Goal: Task Accomplishment & Management: Use online tool/utility

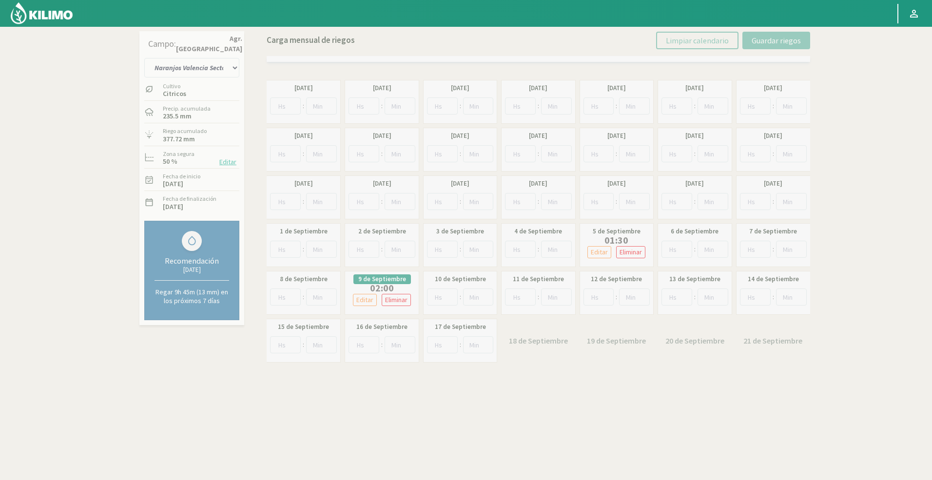
select select "46: Object"
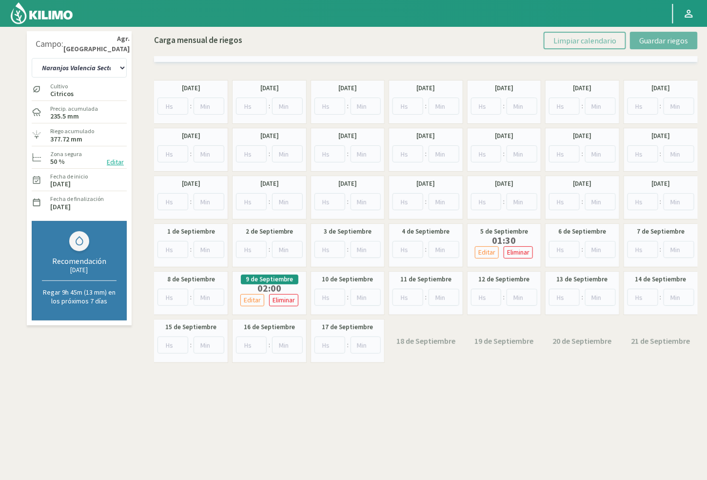
click at [108, 78] on div "10 11 12 13 1A 1B 26 27 E 3A 4 5 6 7 Cerezo 7 Ciruela 8 9 Equipo 1 2005 Sector …" at bounding box center [79, 67] width 95 height 24
click at [107, 63] on select "10 11 12 13 1A 1B 26 27 E 3A 4 5 6 7 Cerezo 7 Ciruela 8 9 Equipo 1 2005 Sector …" at bounding box center [79, 68] width 95 height 20
click at [106, 65] on select "10 11 12 13 1A 1B 26 27 E 3A 4 5 6 7 Cerezo 7 Ciruela 8 9 Equipo 1 2005 Sector …" at bounding box center [79, 68] width 95 height 20
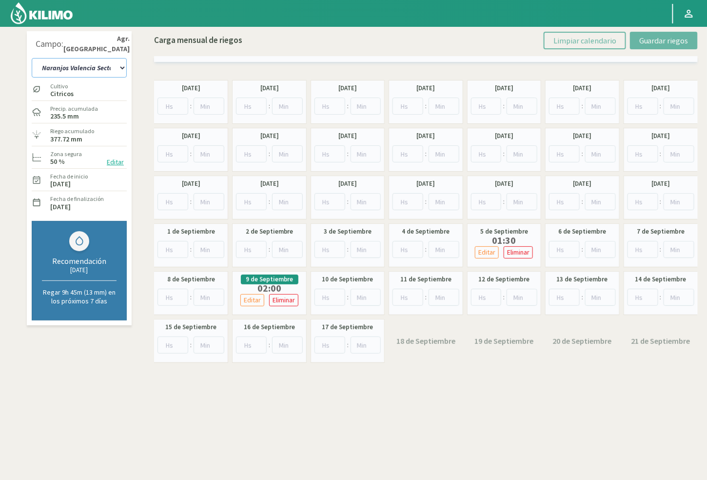
click at [92, 64] on select "10 11 12 13 1A 1B 26 27 E 3A 4 5 6 7 Cerezo 7 Ciruela 8 9 Equipo 1 2005 Sector …" at bounding box center [79, 68] width 95 height 20
click at [79, 64] on select "10 11 12 13 1A 1B 26 27 E 3A 4 5 6 7 Cerezo 7 Ciruela 8 9 Equipo 1 2005 Sector …" at bounding box center [79, 68] width 95 height 20
click at [108, 63] on select "10 11 12 13 1A 1B 26 27 E 3A 4 5 6 7 Cerezo 7 Ciruela 8 9 Equipo 1 2005 Sector …" at bounding box center [79, 68] width 95 height 20
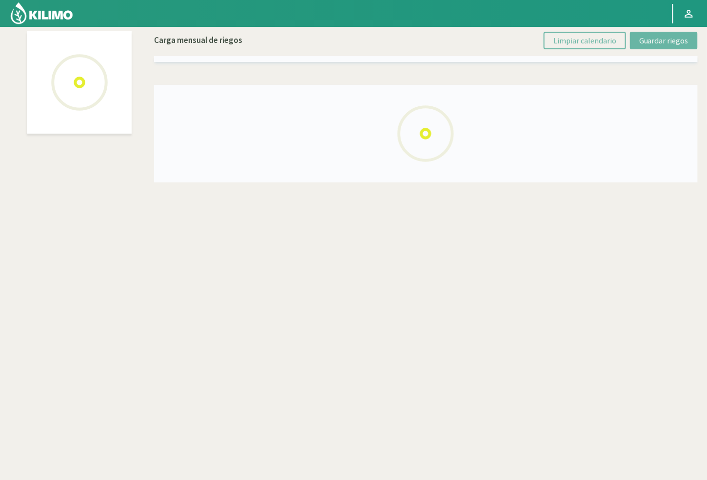
select select "32: Object"
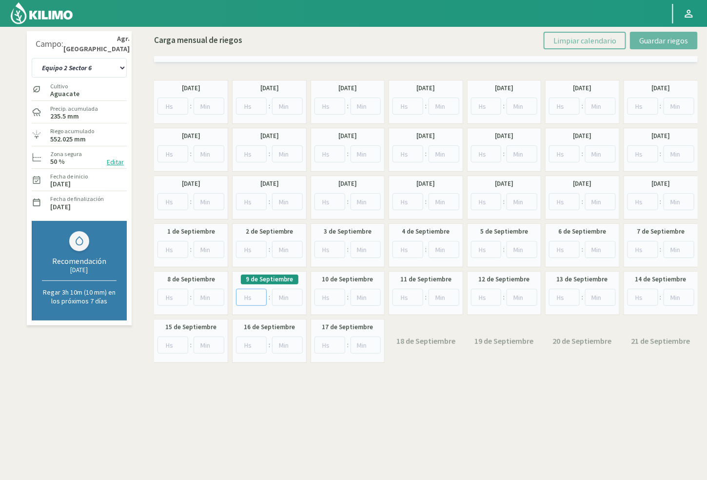
click at [246, 297] on input "number" at bounding box center [251, 297] width 31 height 17
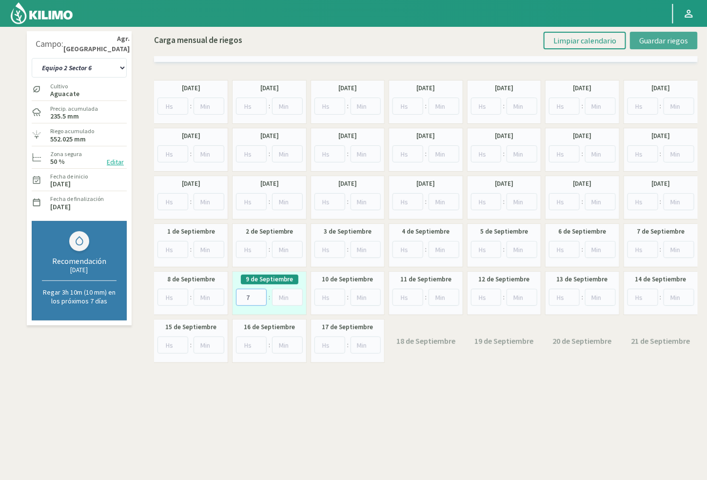
type input "7"
click at [652, 36] on span "Guardar riegos" at bounding box center [663, 41] width 49 height 10
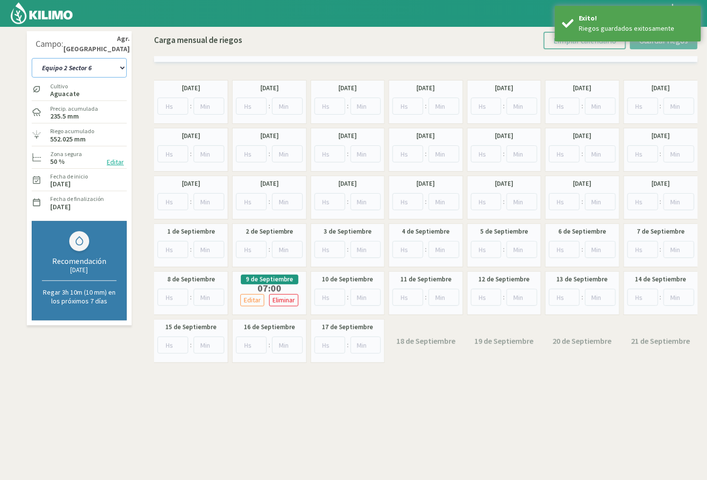
click at [94, 67] on select "10 11 12 13 1A 1B 26 27 E 3A 4 5 6 7 Cerezo 7 Ciruela 8 9 Equipo 1 2005 Sector …" at bounding box center [79, 68] width 95 height 20
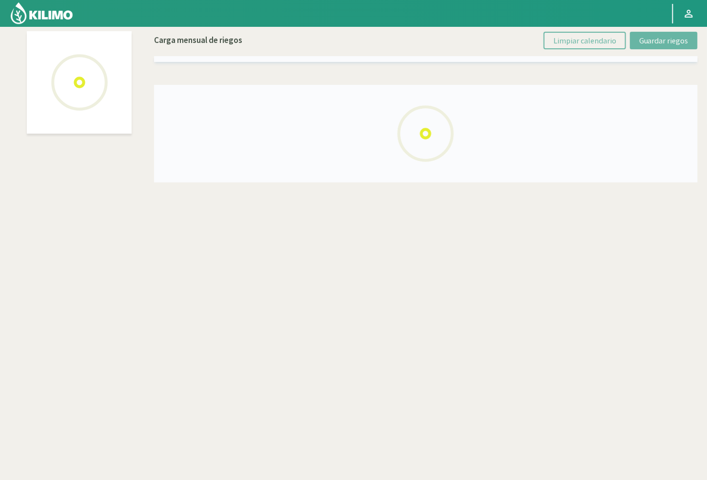
select select "55: Object"
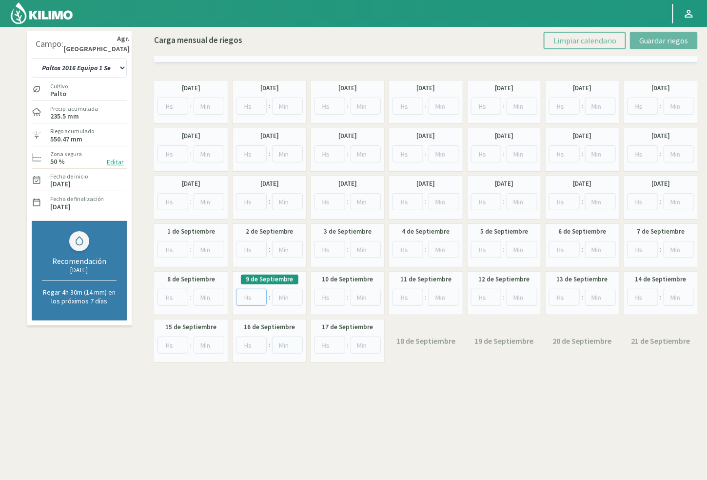
click at [248, 297] on input "number" at bounding box center [251, 297] width 31 height 17
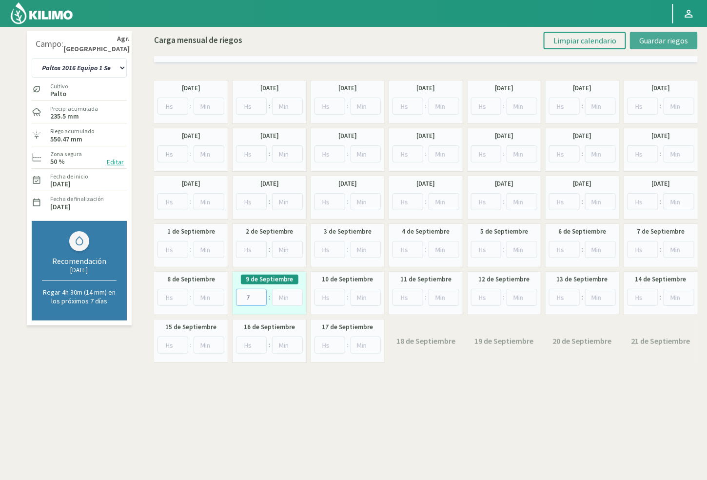
type input "7"
click at [654, 40] on span "Guardar riegos" at bounding box center [663, 41] width 49 height 10
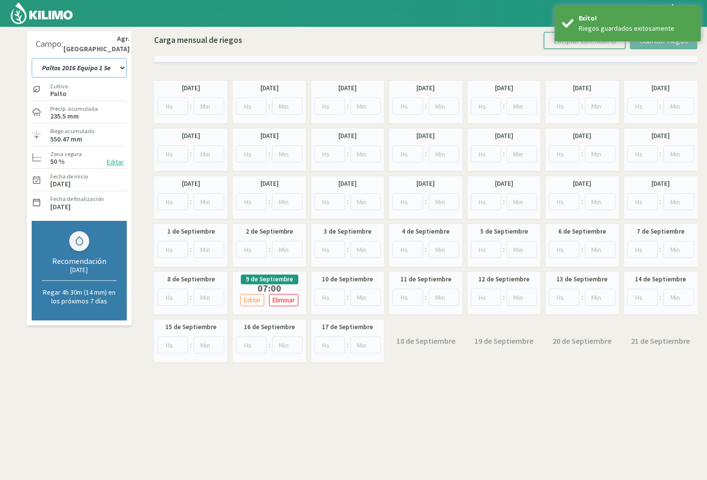
click at [77, 68] on select "10 11 12 13 1A 1B 26 27 E 3A 4 5 6 7 Cerezo 7 Ciruela 8 9 Equipo 1 2005 Sector …" at bounding box center [79, 68] width 95 height 20
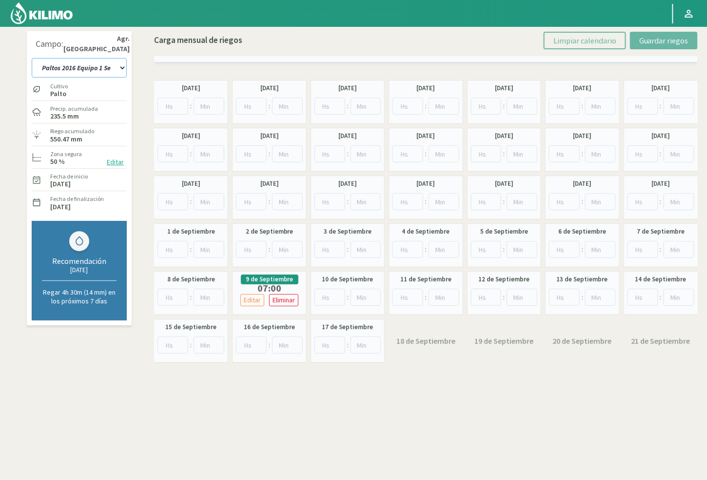
click at [109, 62] on select "10 11 12 13 1A 1B 26 27 E 3A 4 5 6 7 Cerezo 7 Ciruela 8 9 Equipo 1 2005 Sector …" at bounding box center [79, 68] width 95 height 20
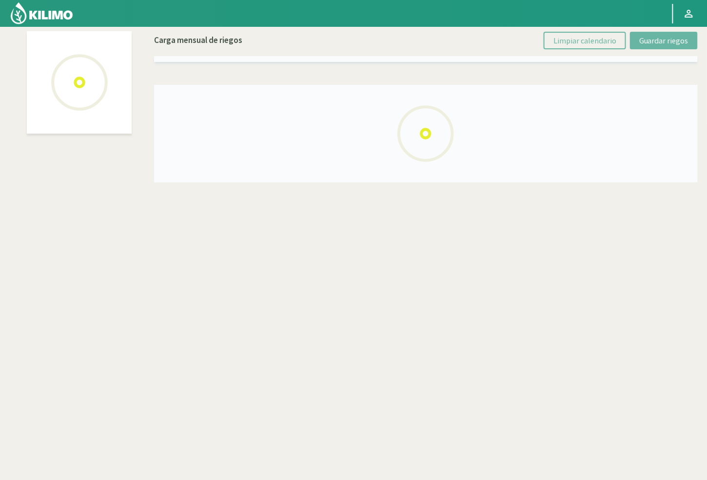
select select "33: Object"
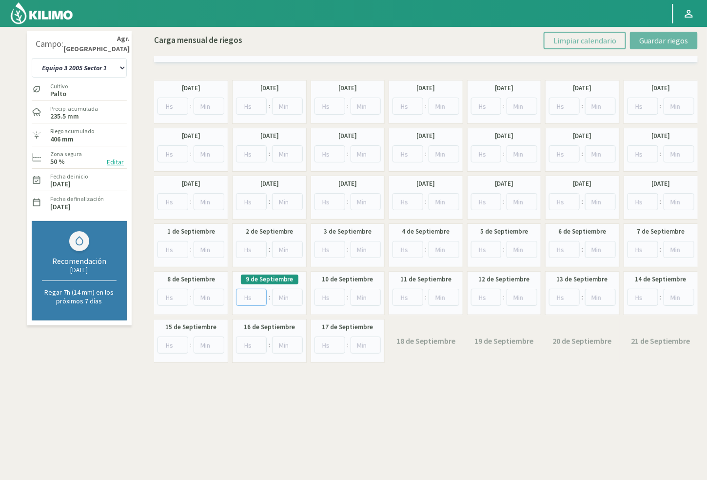
click at [246, 295] on input "number" at bounding box center [251, 297] width 31 height 17
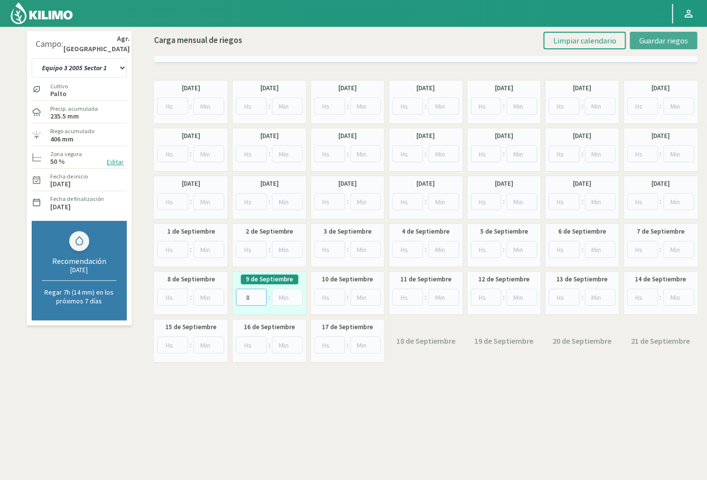
type input "8"
click at [644, 39] on span "Guardar riegos" at bounding box center [663, 41] width 49 height 10
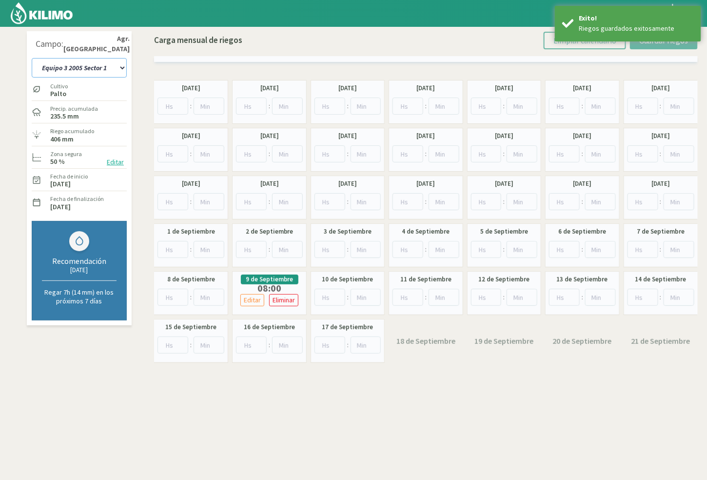
click at [101, 63] on select "10 11 12 13 1A 1B 26 27 E 3A 4 5 6 7 Cerezo 7 Ciruela 8 9 Equipo 1 2005 Sector …" at bounding box center [79, 68] width 95 height 20
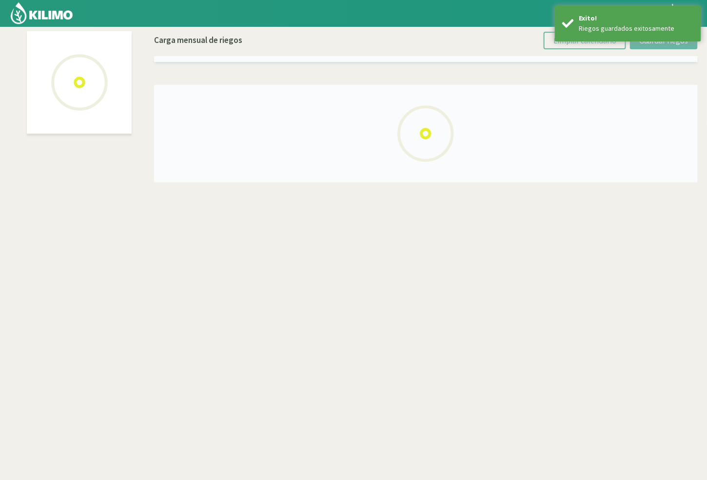
select select "34: Object"
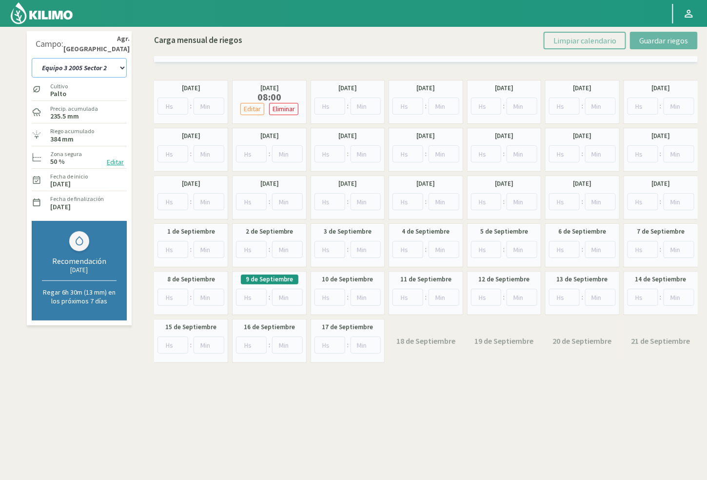
click at [81, 73] on select "10 11 12 13 1A 1B 26 27 E 3A 4 5 6 7 Cerezo 7 Ciruela 8 9 Equipo 1 2005 Sector …" at bounding box center [79, 68] width 95 height 20
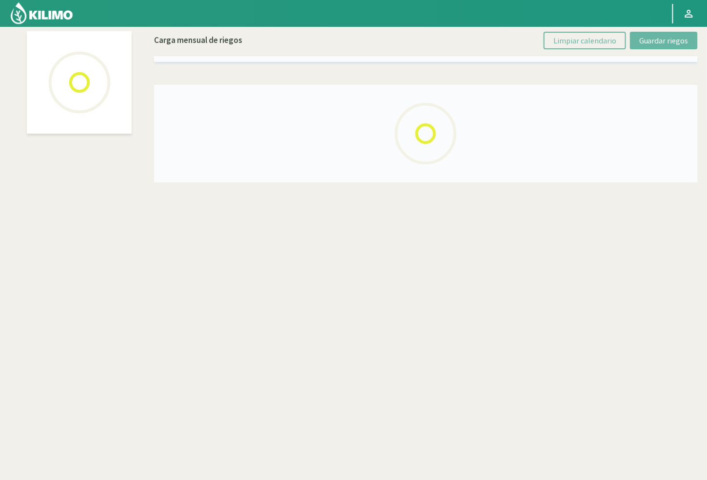
select select "33: Object"
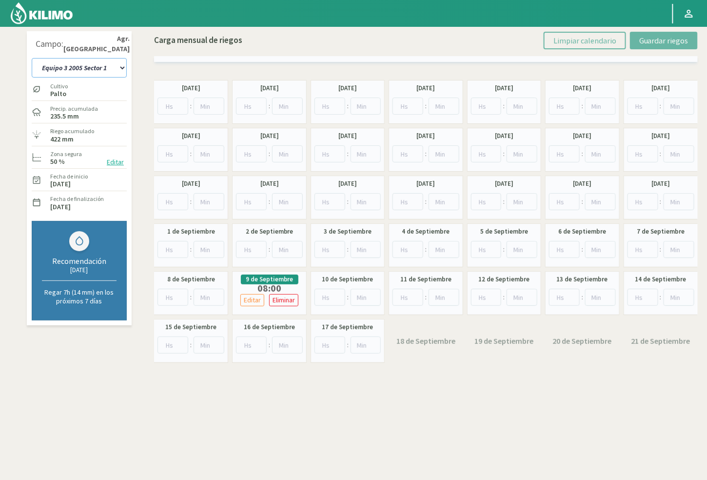
click at [112, 65] on select "10 11 12 13 1A 1B 26 27 E 3A 4 5 6 7 Cerezo 7 Ciruela 8 9 Equipo 1 2005 Sector …" at bounding box center [79, 68] width 95 height 20
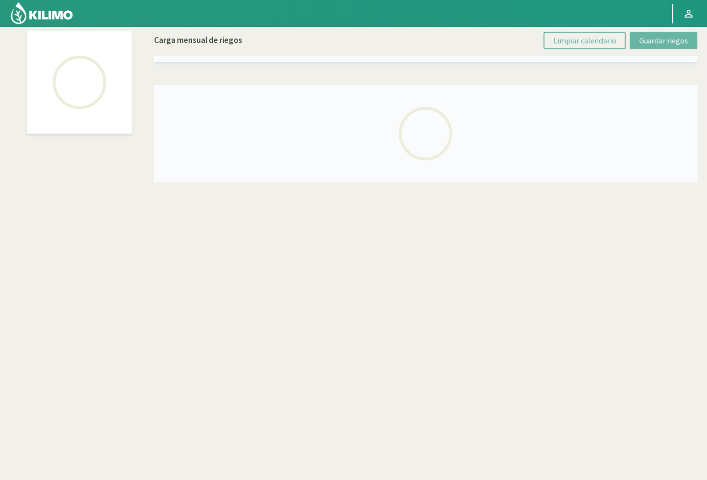
select select "39: Object"
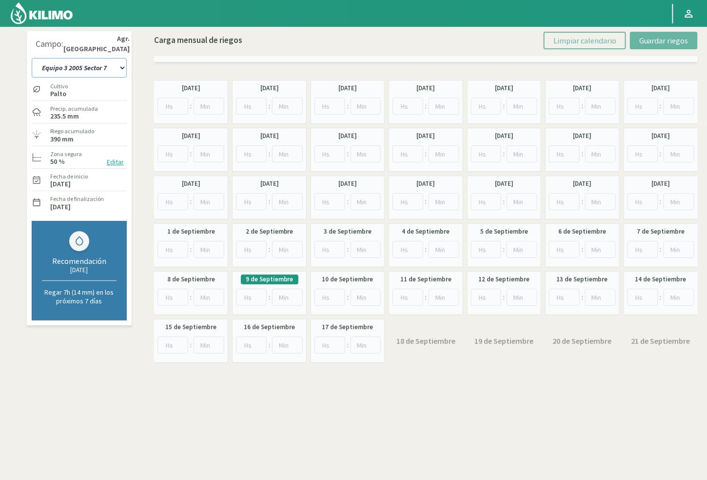
click at [88, 64] on select "10 11 12 13 1A 1B 26 27 E 3A 4 5 6 7 Cerezo 7 Ciruela 8 9 Equipo 1 2005 Sector …" at bounding box center [79, 68] width 95 height 20
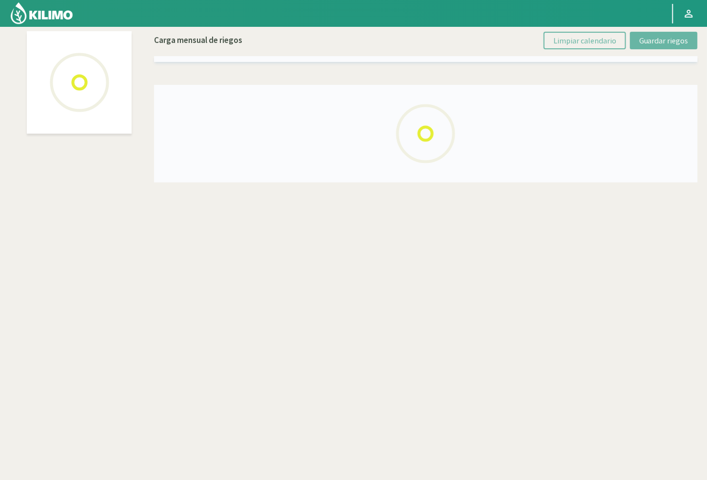
select select "38: Object"
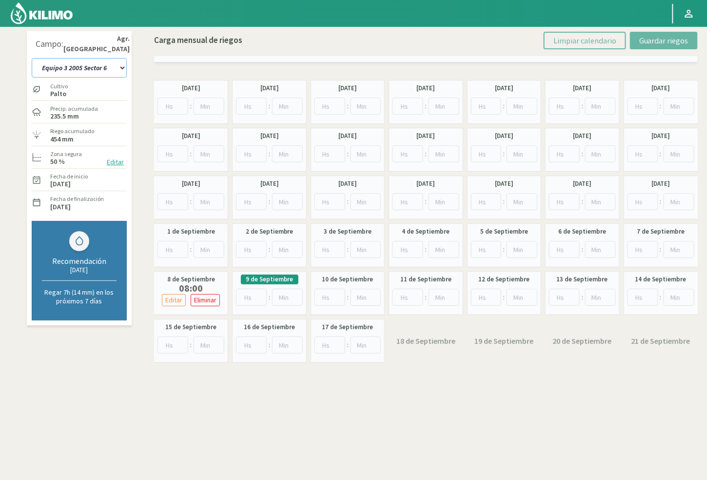
click at [93, 64] on select "10 11 12 13 1A 1B 26 27 E 3A 4 5 6 7 Cerezo 7 Ciruela 8 9 Equipo 1 2005 Sector …" at bounding box center [79, 68] width 95 height 20
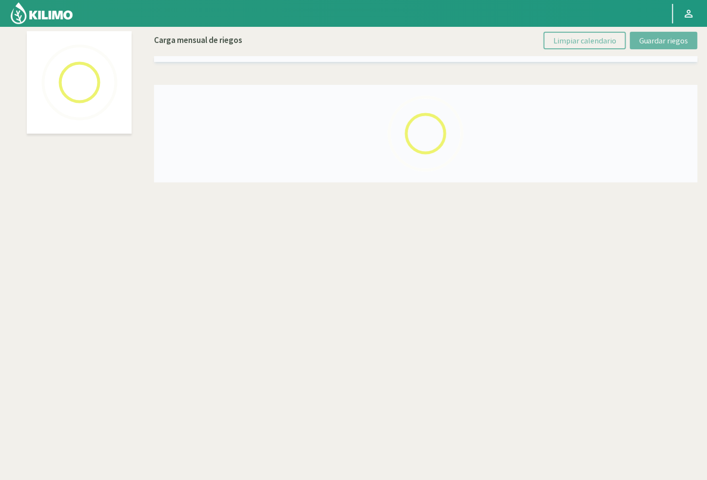
select select "24: Object"
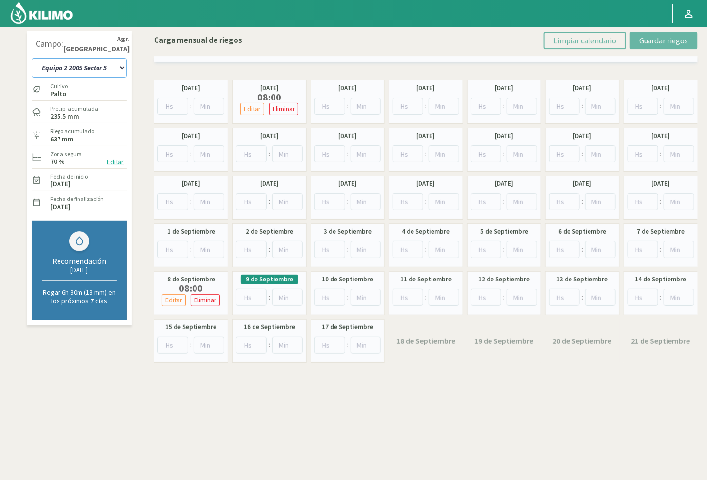
click at [110, 61] on select "10 11 12 13 1A 1B 26 27 E 3A 4 5 6 7 Cerezo 7 Ciruela 8 9 Equipo 1 2005 Sector …" at bounding box center [79, 68] width 95 height 20
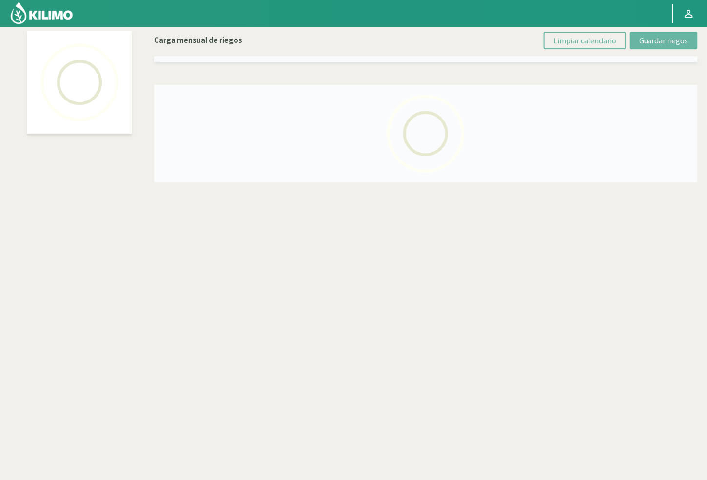
select select "19: Object"
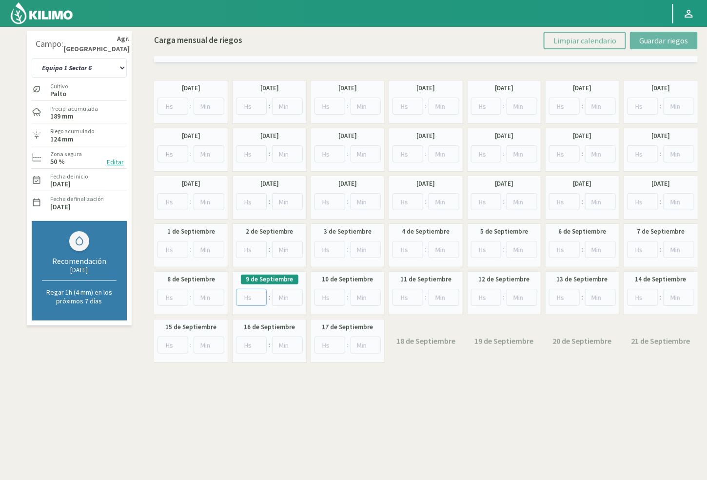
click at [247, 297] on input "number" at bounding box center [251, 297] width 31 height 17
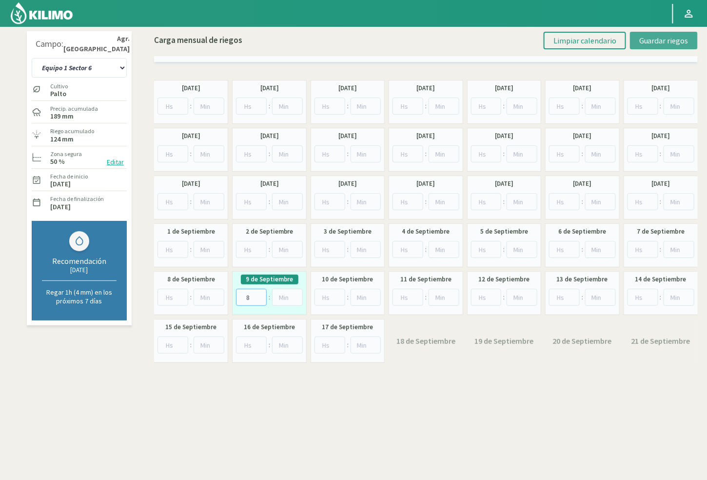
type input "8"
click at [651, 38] on span "Guardar riegos" at bounding box center [663, 41] width 49 height 10
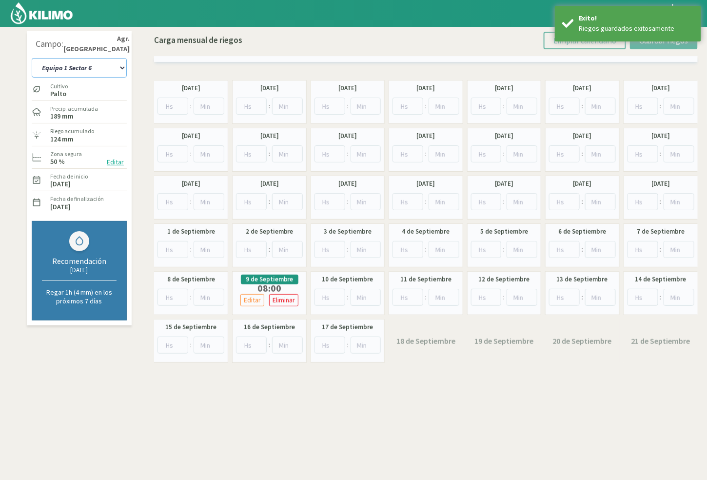
click at [110, 65] on select "10 11 12 13 1A 1B 26 27 E 3A 4 5 6 7 Cerezo 7 Ciruela 8 9 Equipo 1 2005 Sector …" at bounding box center [79, 68] width 95 height 20
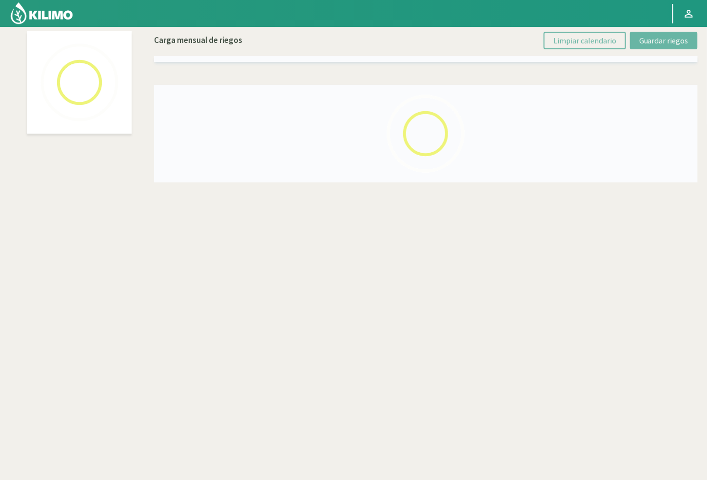
select select "51: Object"
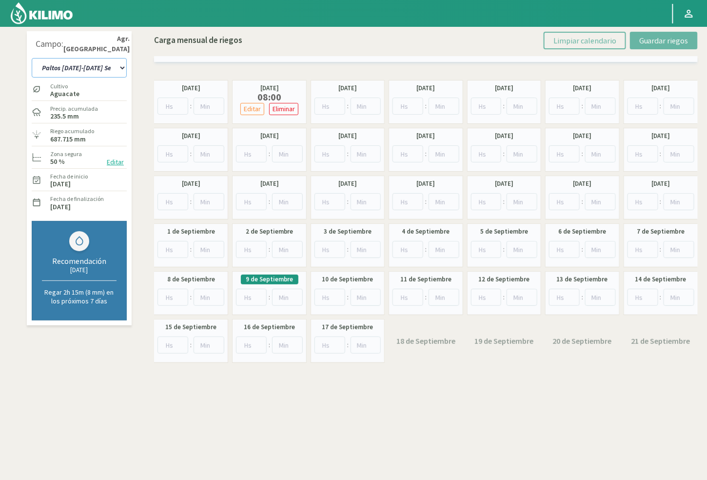
click at [101, 70] on select "10 11 12 13 1A 1B 26 27 E 3A 4 5 6 7 Cerezo 7 Ciruela 8 9 Equipo 1 2005 Sector …" at bounding box center [79, 68] width 95 height 20
click at [251, 297] on input "number" at bounding box center [251, 297] width 31 height 17
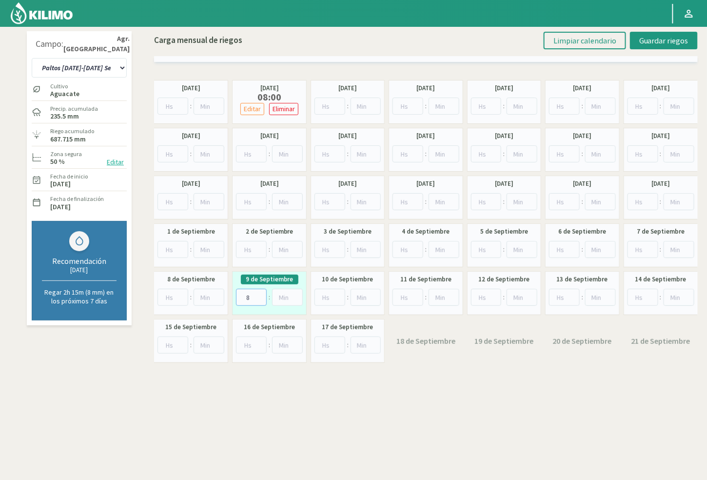
type input "8"
click at [121, 67] on select "10 11 12 13 1A 1B 26 27 E 3A 4 5 6 7 Cerezo 7 Ciruela 8 9 Equipo 1 2005 Sector …" at bounding box center [79, 68] width 95 height 20
click at [669, 27] on div "Carga mensual de riegos Limpiar calendario Guardar riegos" at bounding box center [426, 44] width 544 height 35
click at [669, 36] on span "Guardar riegos" at bounding box center [663, 41] width 49 height 10
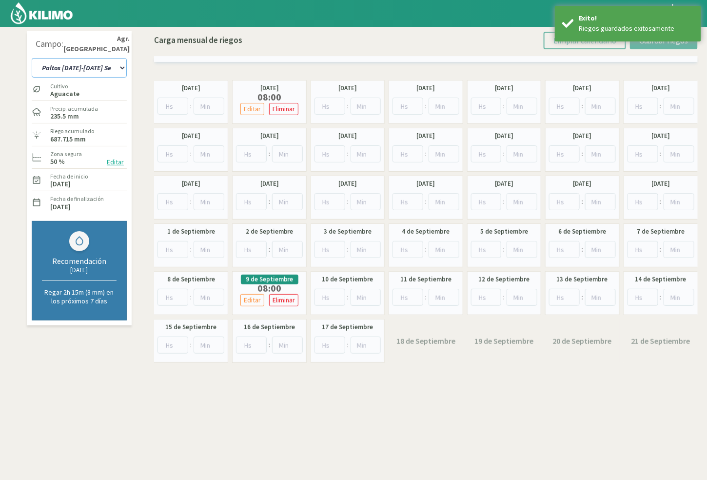
click at [109, 65] on select "10 11 12 13 1A 1B 26 27 E 3A 4 5 6 7 Cerezo 7 Ciruela 8 9 Equipo 1 2005 Sector …" at bounding box center [79, 68] width 95 height 20
